Goal: Obtain resource: Download file/media

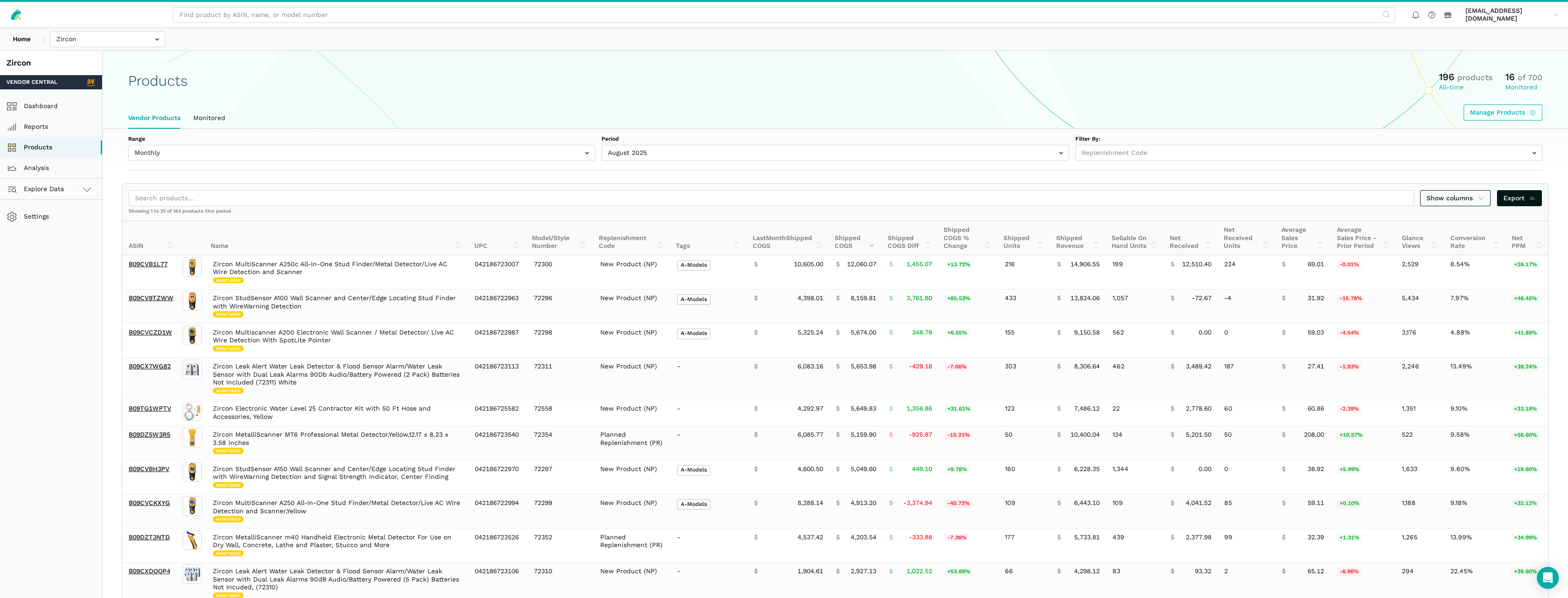
select select
click at [93, 40] on input "text" at bounding box center [108, 39] width 116 height 16
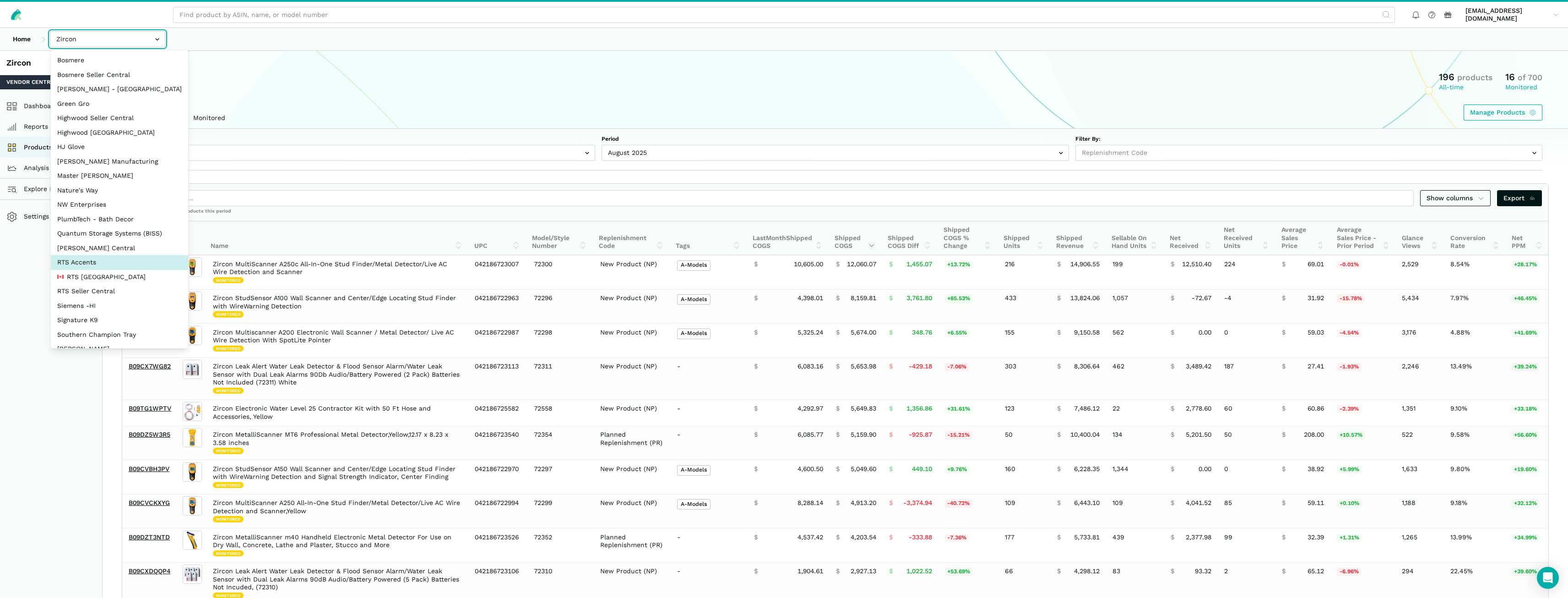
select select "DPHNLGULfjdmZCda3GrCfans"
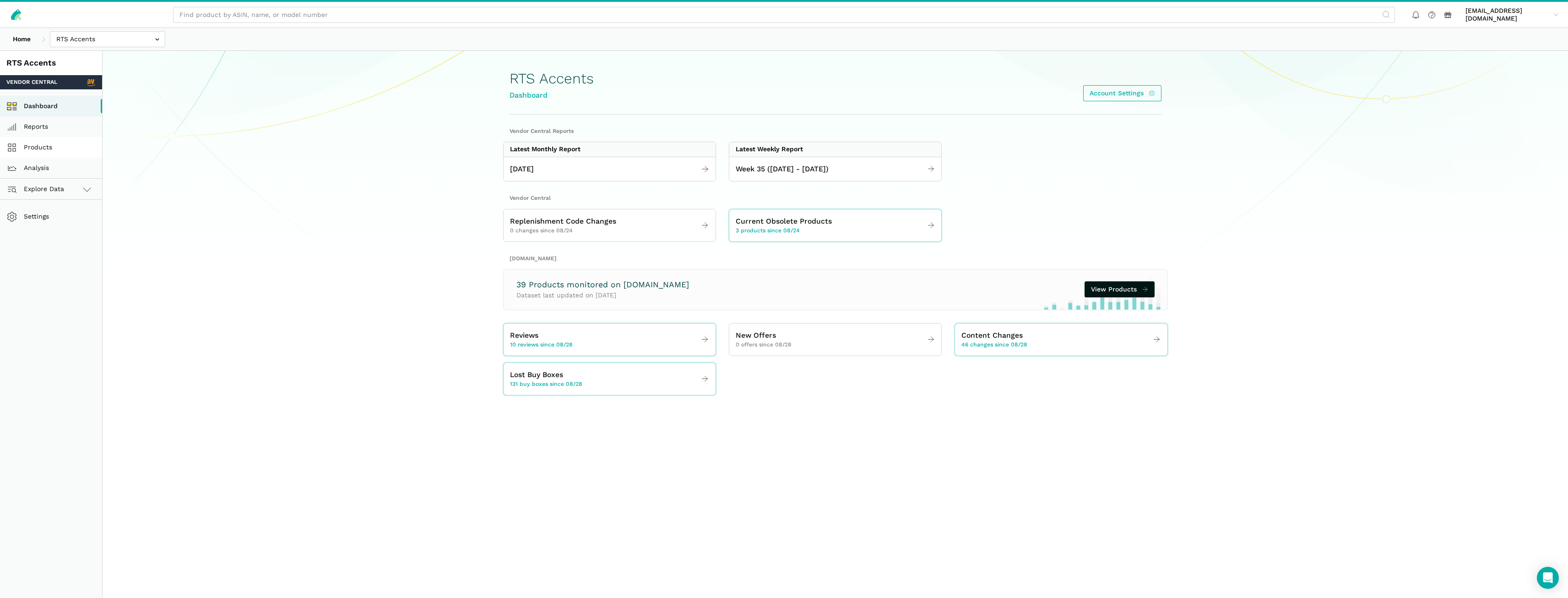
click at [43, 154] on link "Products" at bounding box center [51, 147] width 102 height 21
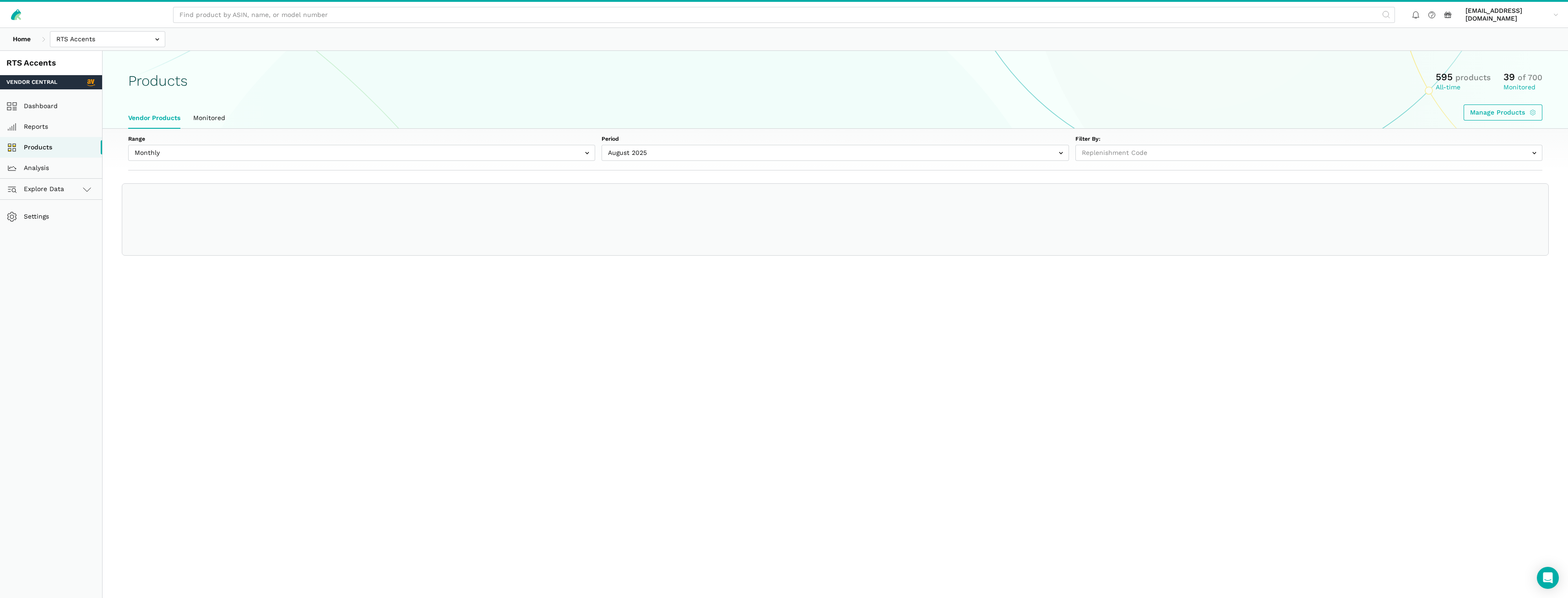
select select
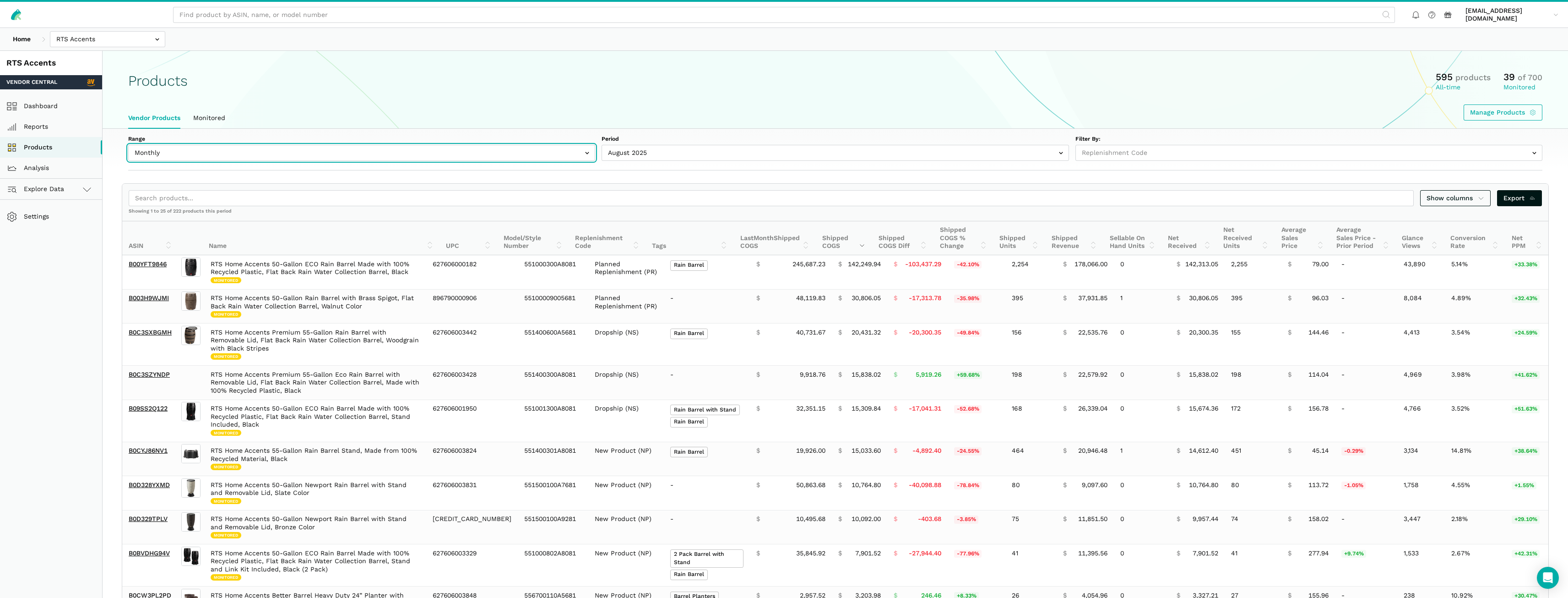
click at [512, 151] on input "text" at bounding box center [362, 153] width 467 height 16
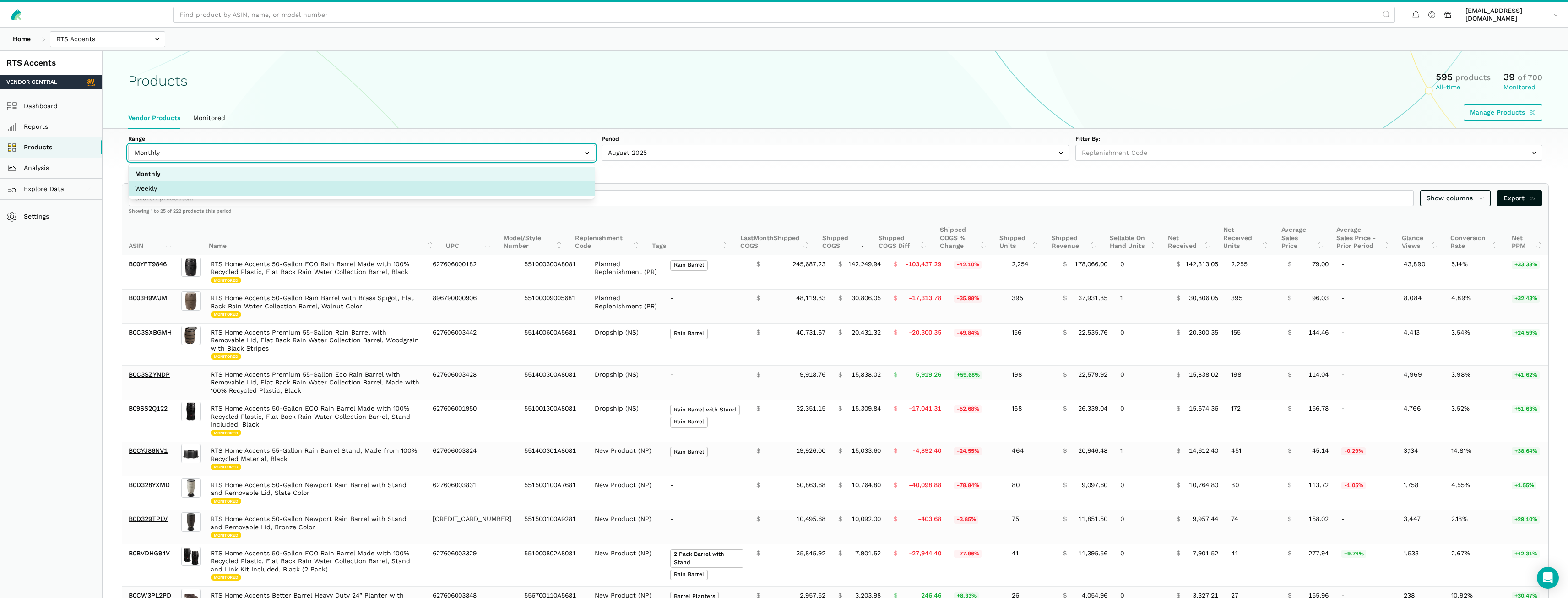
select select "Weekly"
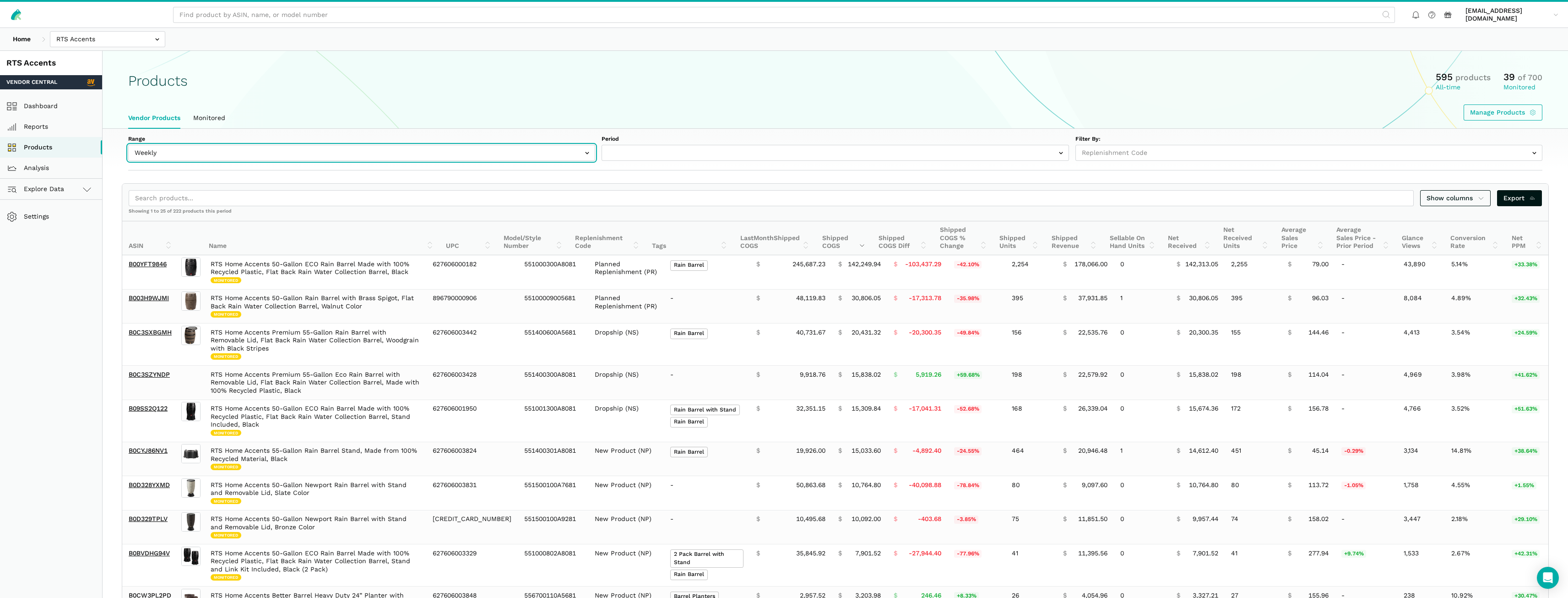
select select "Weekly|[DATE]"
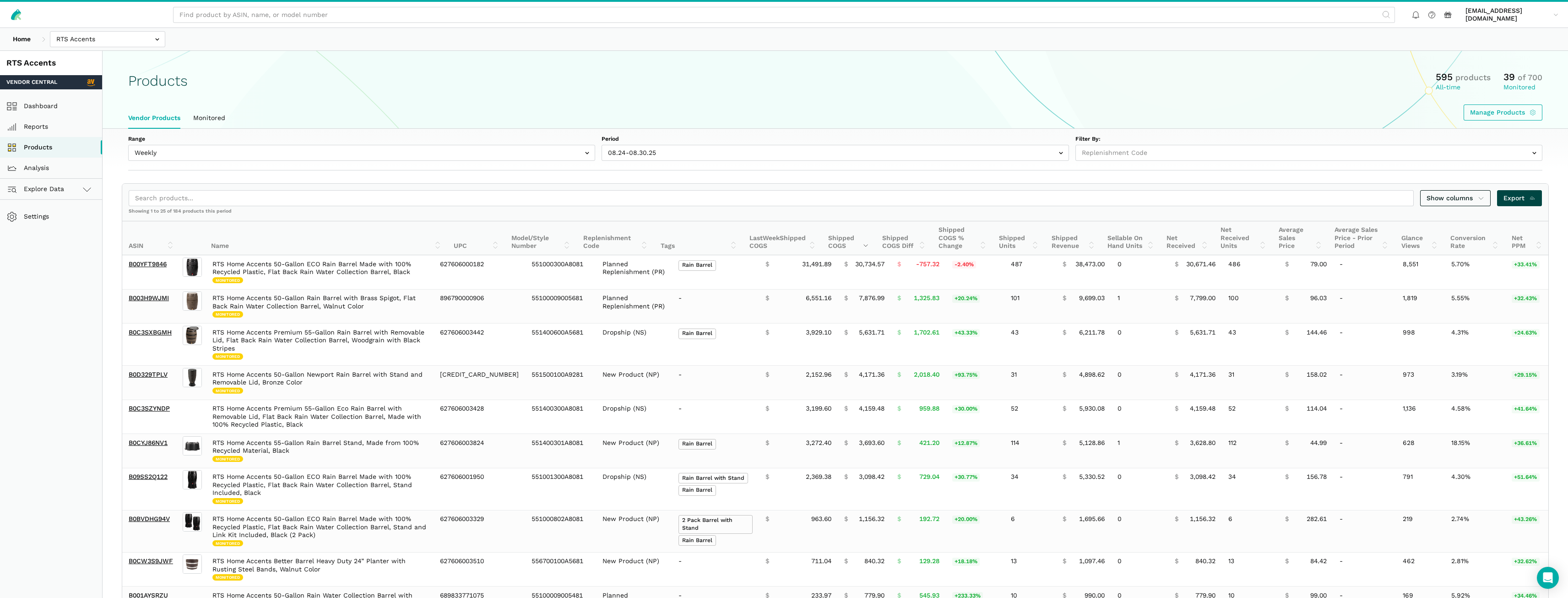
click at [1514, 196] on span "Export" at bounding box center [1519, 198] width 32 height 10
